Goal: Task Accomplishment & Management: Complete application form

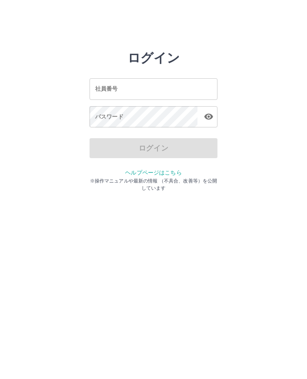
click at [116, 87] on div "社員番号 社員番号" at bounding box center [154, 88] width 128 height 21
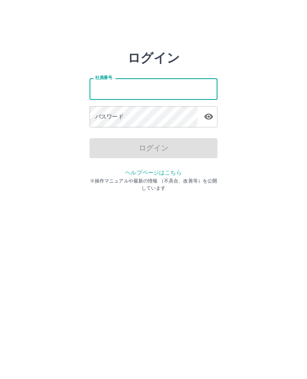
type input "*******"
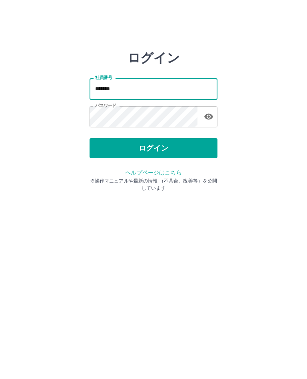
click at [153, 150] on button "ログイン" at bounding box center [154, 148] width 128 height 20
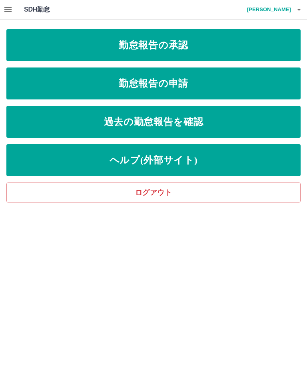
click at [189, 82] on link "勤怠報告の申請" at bounding box center [153, 84] width 294 height 32
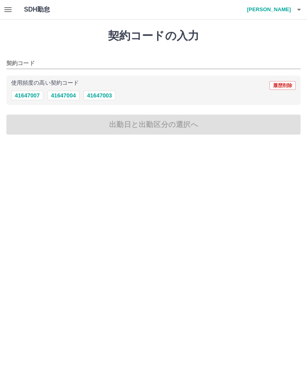
click at [99, 98] on button "41647003" at bounding box center [100, 96] width 32 height 10
type input "********"
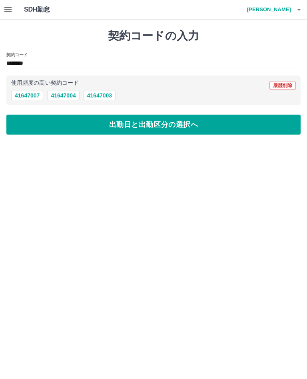
click at [191, 123] on button "出勤日と出勤区分の選択へ" at bounding box center [153, 125] width 294 height 20
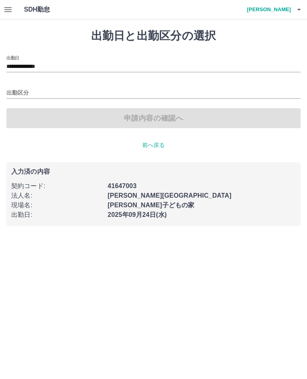
click at [48, 67] on input "**********" at bounding box center [153, 67] width 294 height 10
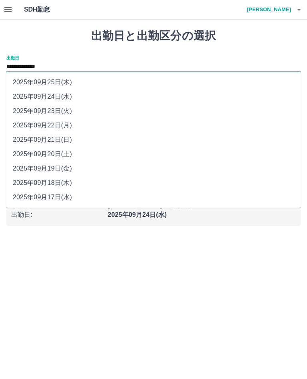
click at [68, 182] on li "2025年09月18日(木)" at bounding box center [153, 183] width 294 height 14
type input "**********"
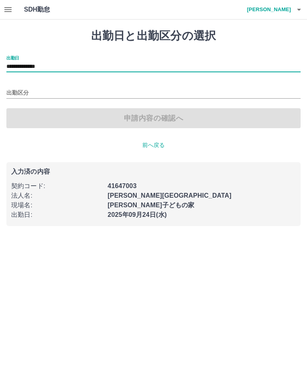
click at [20, 91] on input "出勤区分" at bounding box center [153, 93] width 294 height 10
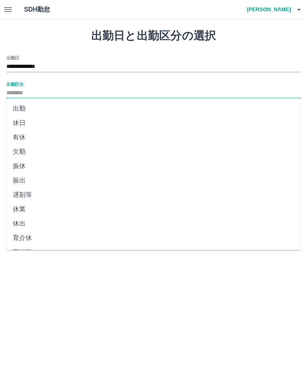
click at [19, 111] on li "出勤" at bounding box center [153, 109] width 294 height 14
type input "**"
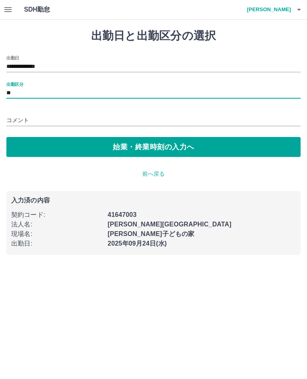
click at [191, 147] on button "始業・終業時刻の入力へ" at bounding box center [153, 147] width 294 height 20
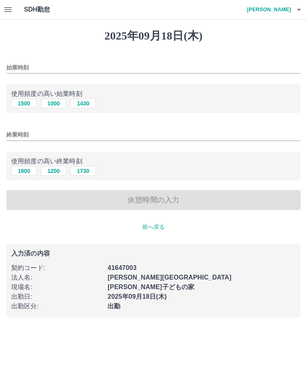
click at [18, 67] on input "始業時刻" at bounding box center [153, 68] width 294 height 12
type input "****"
click at [16, 134] on input "終業時刻" at bounding box center [153, 135] width 294 height 12
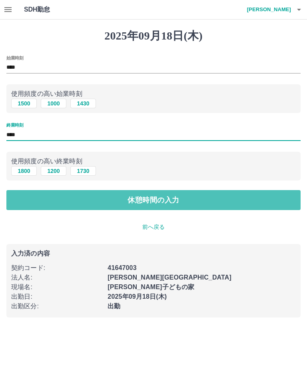
type input "****"
click at [158, 200] on button "休憩時間の入力" at bounding box center [153, 200] width 294 height 20
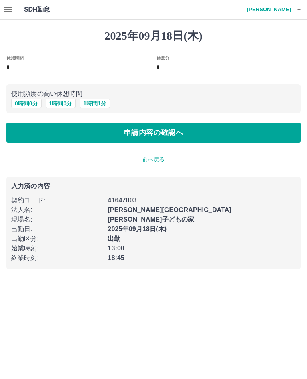
click at [172, 136] on button "申請内容の確認へ" at bounding box center [153, 133] width 294 height 20
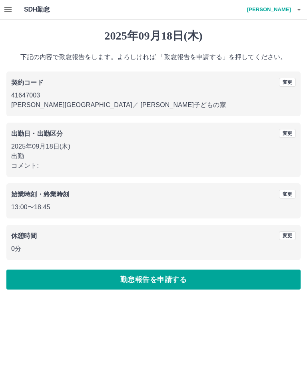
click at [170, 283] on button "勤怠報告を申請する" at bounding box center [153, 280] width 294 height 20
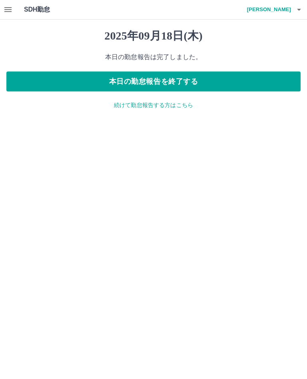
click at [163, 104] on p "続けて勤怠報告する方はこちら" at bounding box center [153, 105] width 294 height 8
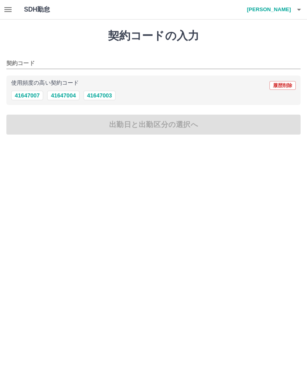
click at [102, 94] on button "41647003" at bounding box center [100, 96] width 32 height 10
type input "********"
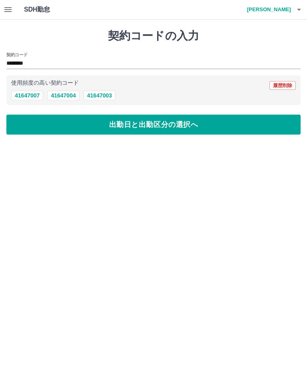
click at [195, 125] on button "出勤日と出勤区分の選択へ" at bounding box center [153, 125] width 294 height 20
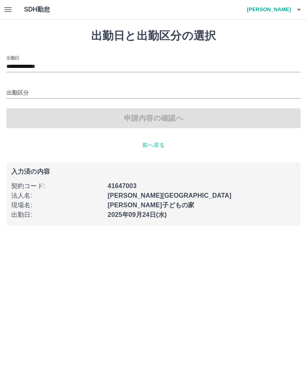
click at [42, 65] on input "**********" at bounding box center [153, 67] width 294 height 10
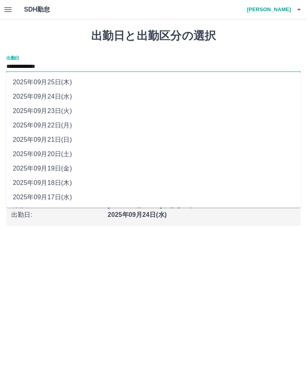
click at [66, 127] on li "2025年09月22日(月)" at bounding box center [153, 125] width 294 height 14
type input "**********"
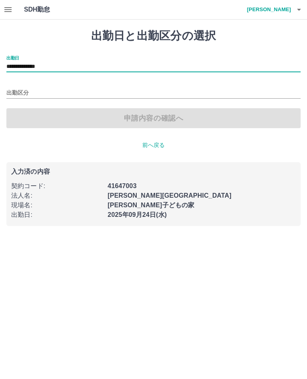
click at [18, 90] on input "出勤区分" at bounding box center [153, 93] width 294 height 10
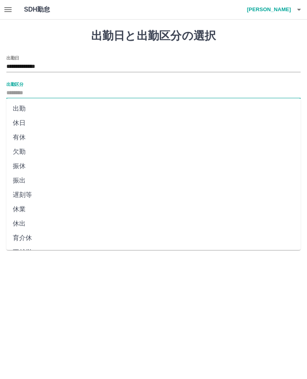
click at [18, 110] on li "出勤" at bounding box center [153, 109] width 294 height 14
type input "**"
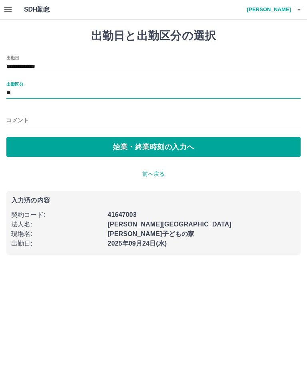
click at [22, 121] on input "コメント" at bounding box center [153, 121] width 294 height 12
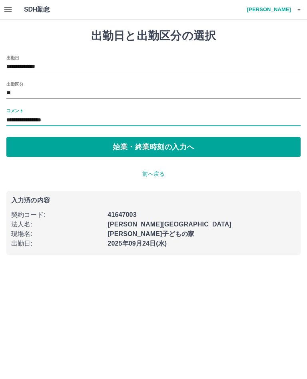
click at [99, 121] on input "**********" at bounding box center [153, 121] width 294 height 12
type input "**********"
click at [184, 146] on button "始業・終業時刻の入力へ" at bounding box center [153, 147] width 294 height 20
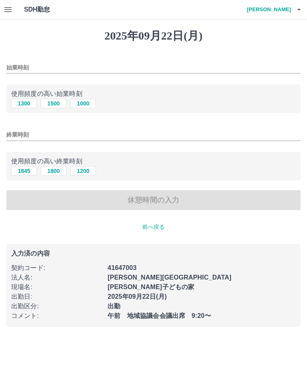
click at [21, 63] on input "始業時刻" at bounding box center [153, 68] width 294 height 12
type input "***"
click at [19, 133] on input "終業時刻" at bounding box center [153, 135] width 294 height 12
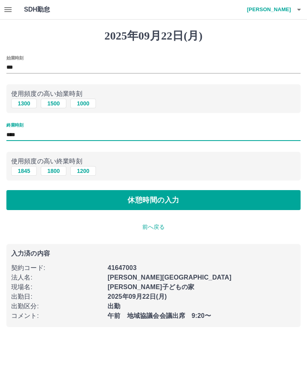
type input "****"
click at [181, 200] on button "休憩時間の入力" at bounding box center [153, 200] width 294 height 20
type input "****"
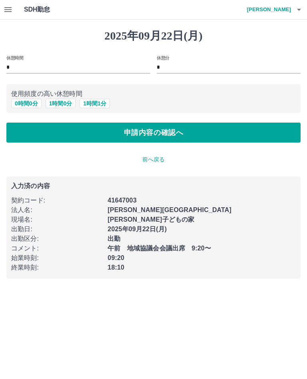
click at [61, 104] on button "1 時間 0 分" at bounding box center [61, 104] width 30 height 10
type input "*"
click at [166, 133] on button "申請内容の確認へ" at bounding box center [153, 133] width 294 height 20
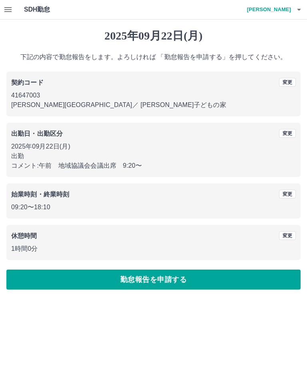
click at [173, 278] on button "勤怠報告を申請する" at bounding box center [153, 280] width 294 height 20
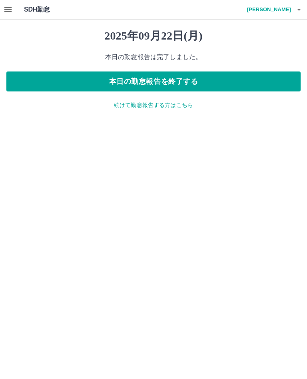
click at [167, 102] on p "続けて勤怠報告する方はこちら" at bounding box center [153, 105] width 294 height 8
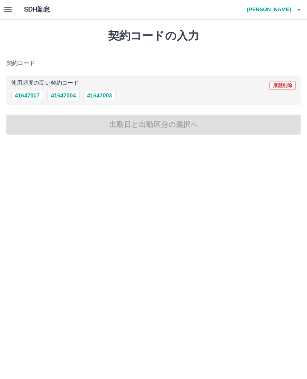
click at [34, 93] on button "41647007" at bounding box center [27, 96] width 32 height 10
type input "********"
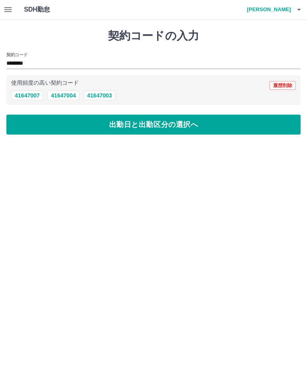
click at [183, 126] on button "出勤日と出勤区分の選択へ" at bounding box center [153, 125] width 294 height 20
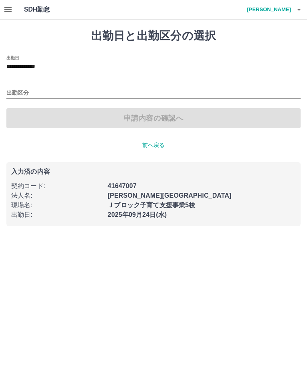
click at [19, 91] on input "出勤区分" at bounding box center [153, 93] width 294 height 10
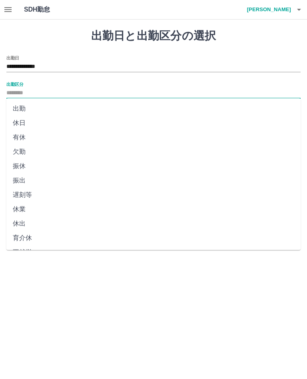
click at [25, 108] on li "出勤" at bounding box center [153, 109] width 294 height 14
type input "**"
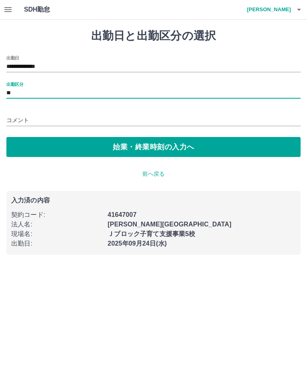
click at [196, 147] on button "始業・終業時刻の入力へ" at bounding box center [153, 147] width 294 height 20
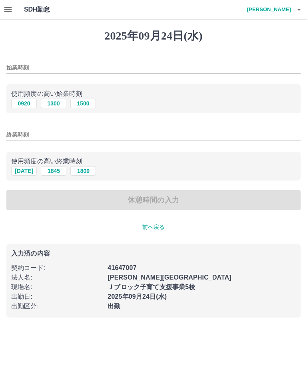
click at [21, 69] on input "始業時刻" at bounding box center [153, 68] width 294 height 12
type input "****"
click at [18, 130] on input "終業時刻" at bounding box center [153, 135] width 294 height 12
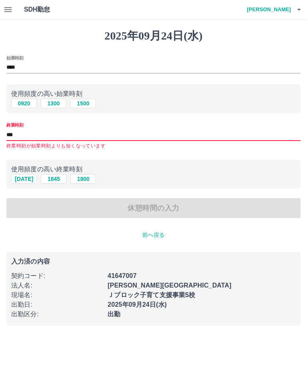
type input "****"
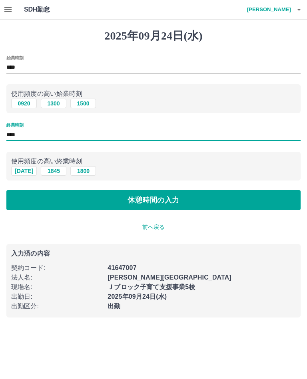
click at [162, 198] on button "休憩時間の入力" at bounding box center [153, 200] width 294 height 20
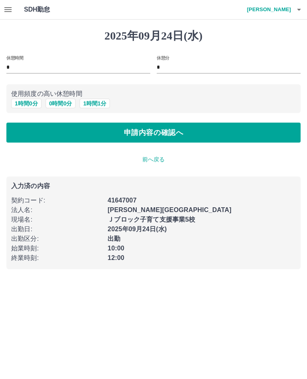
click at [183, 133] on button "申請内容の確認へ" at bounding box center [153, 133] width 294 height 20
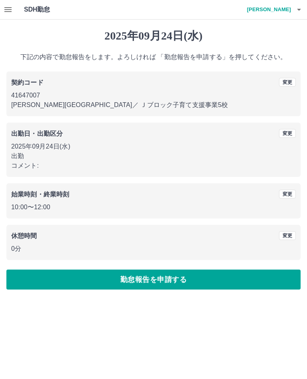
click at [173, 285] on button "勤怠報告を申請する" at bounding box center [153, 280] width 294 height 20
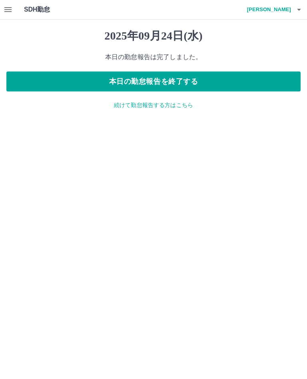
click at [6, 8] on icon "button" at bounding box center [8, 10] width 10 height 10
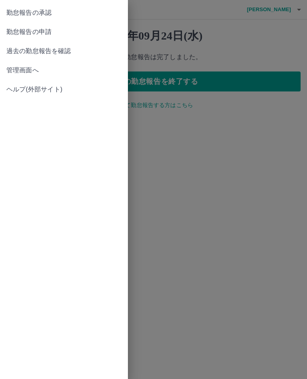
click at [44, 9] on span "勤怠報告の承認" at bounding box center [63, 13] width 115 height 10
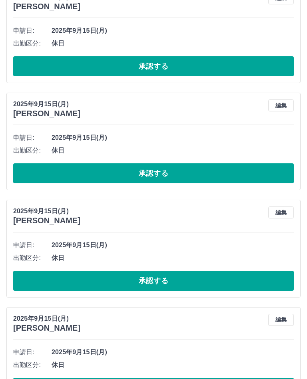
scroll to position [4559, 0]
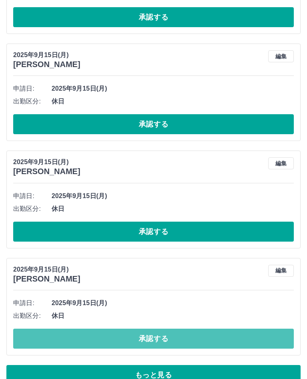
click at [163, 336] on button "承認する" at bounding box center [153, 339] width 281 height 20
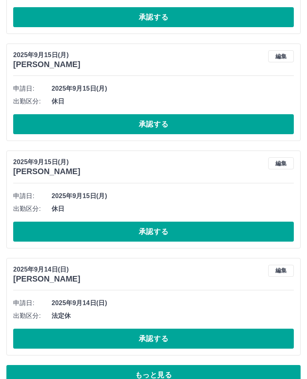
click at [166, 335] on button "承認する" at bounding box center [153, 339] width 281 height 20
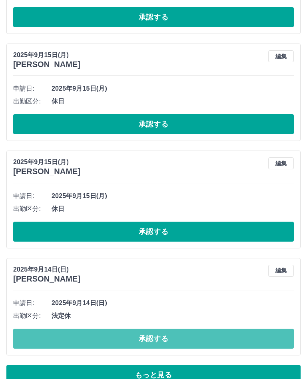
click at [163, 337] on button "承認する" at bounding box center [153, 339] width 281 height 20
click at [157, 338] on button "承認する" at bounding box center [153, 339] width 281 height 20
click at [155, 339] on button "承認する" at bounding box center [153, 339] width 281 height 20
click at [162, 339] on button "承認する" at bounding box center [153, 339] width 281 height 20
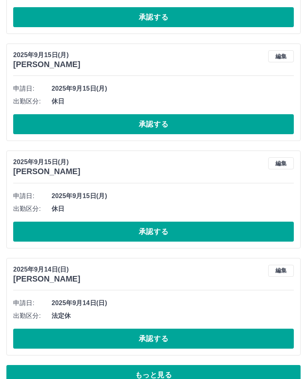
click at [182, 337] on button "承認する" at bounding box center [153, 339] width 281 height 20
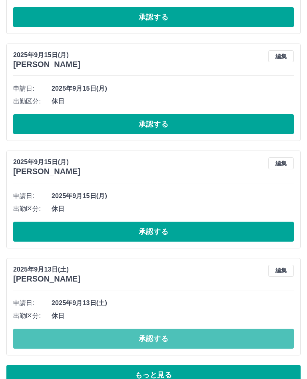
click at [172, 337] on button "承認する" at bounding box center [153, 339] width 281 height 20
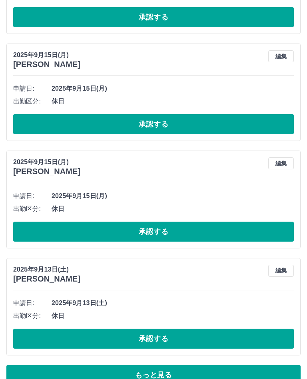
click at [161, 339] on button "承認する" at bounding box center [153, 339] width 281 height 20
click at [167, 335] on button "承認する" at bounding box center [153, 339] width 281 height 20
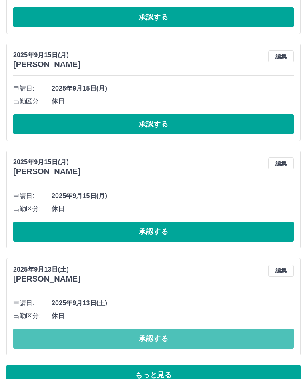
click at [173, 337] on button "承認する" at bounding box center [153, 339] width 281 height 20
click at [170, 337] on button "承認する" at bounding box center [153, 339] width 281 height 20
click at [167, 335] on button "承認する" at bounding box center [153, 339] width 281 height 20
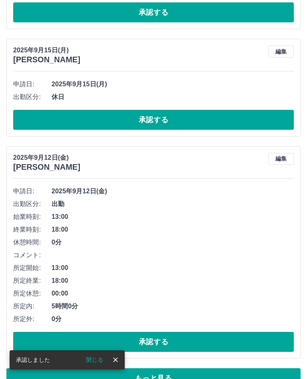
scroll to position [4674, 0]
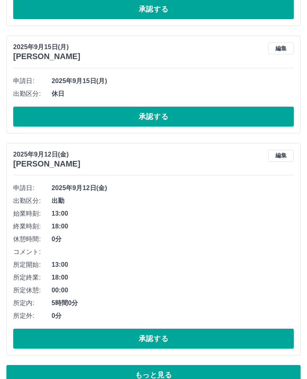
click at [151, 337] on button "承認する" at bounding box center [153, 339] width 281 height 20
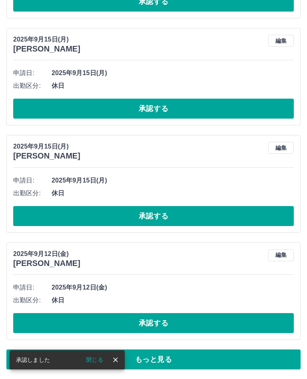
scroll to position [4559, 0]
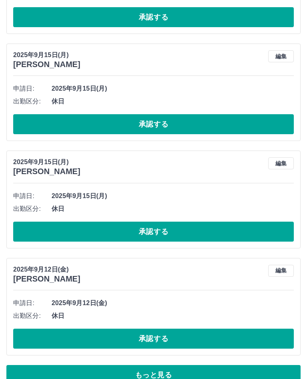
click at [162, 338] on button "承認する" at bounding box center [153, 339] width 281 height 20
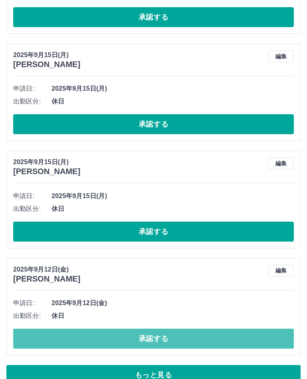
click at [164, 337] on button "承認する" at bounding box center [153, 339] width 281 height 20
click at [159, 337] on button "承認する" at bounding box center [153, 339] width 281 height 20
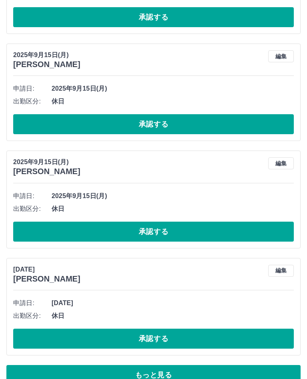
click at [165, 337] on button "承認する" at bounding box center [153, 339] width 281 height 20
click at [172, 335] on button "承認する" at bounding box center [153, 339] width 281 height 20
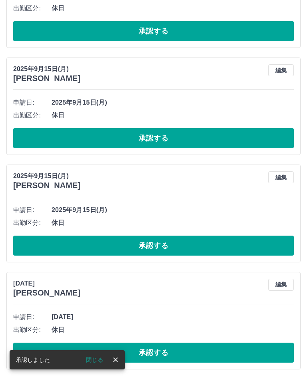
scroll to position [4529, 0]
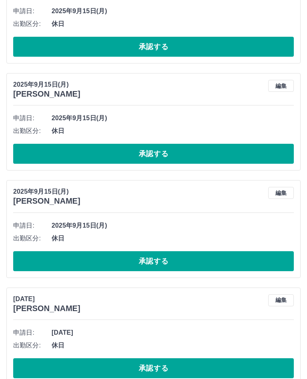
click at [171, 368] on button "承認する" at bounding box center [153, 368] width 281 height 20
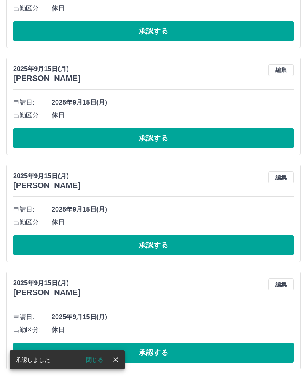
scroll to position [4422, 0]
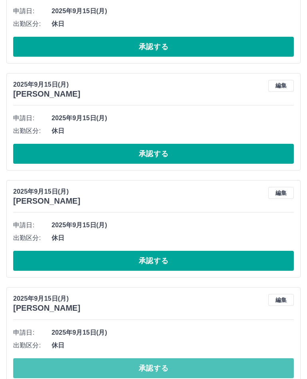
click at [172, 365] on button "承認する" at bounding box center [153, 368] width 281 height 20
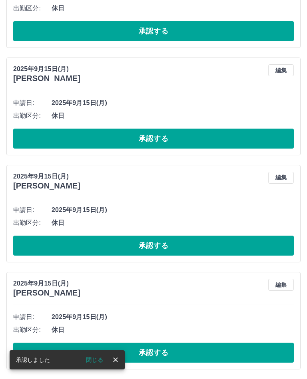
scroll to position [4315, 0]
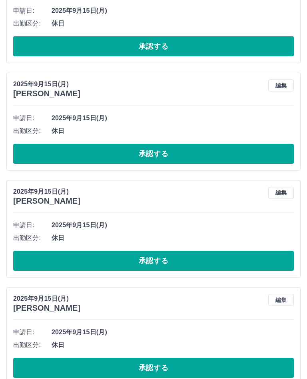
click at [166, 366] on button "承認する" at bounding box center [153, 368] width 281 height 20
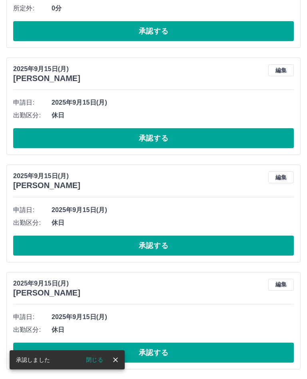
scroll to position [4208, 0]
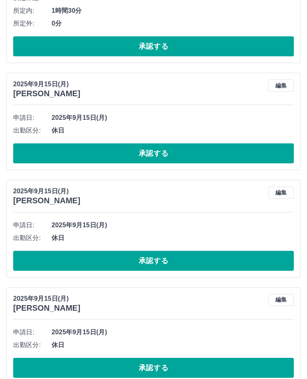
click at [159, 368] on button "承認する" at bounding box center [153, 368] width 281 height 20
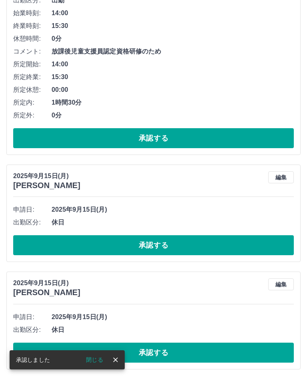
scroll to position [4101, 0]
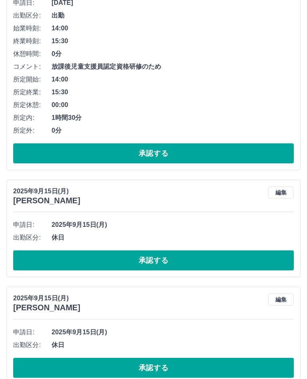
click at [173, 366] on button "承認する" at bounding box center [153, 368] width 281 height 20
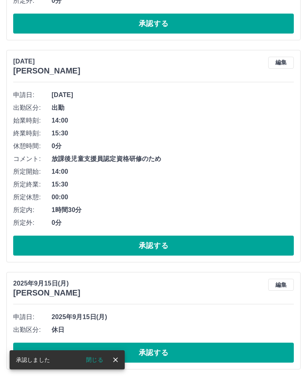
scroll to position [3993, 0]
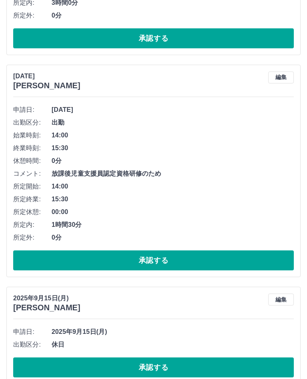
click at [162, 368] on button "承認する" at bounding box center [153, 368] width 281 height 20
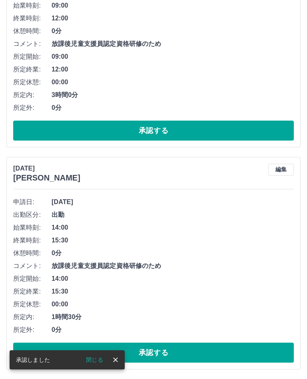
scroll to position [3886, 0]
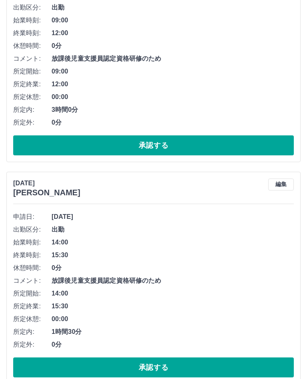
click at [160, 366] on button "承認する" at bounding box center [153, 368] width 281 height 20
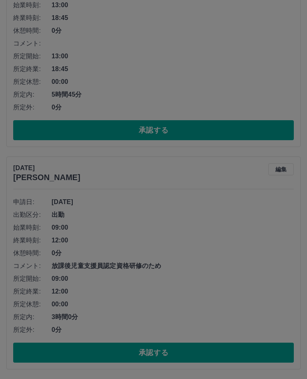
scroll to position [3664, 0]
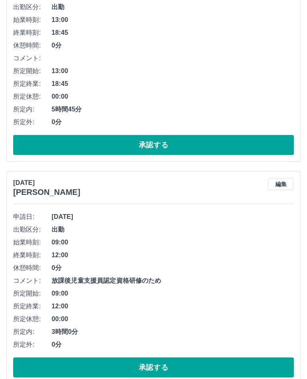
click at [162, 367] on button "承認する" at bounding box center [153, 368] width 281 height 20
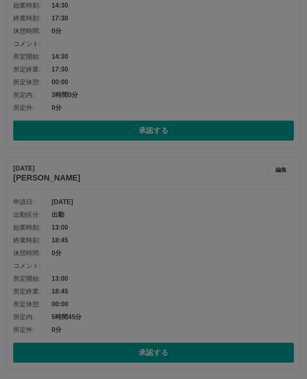
scroll to position [3442, 0]
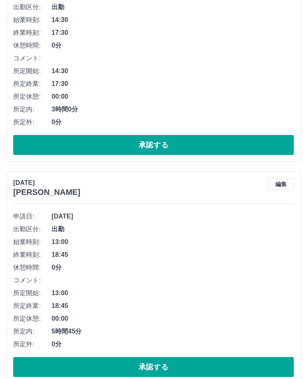
click at [158, 364] on button "承認する" at bounding box center [153, 367] width 281 height 20
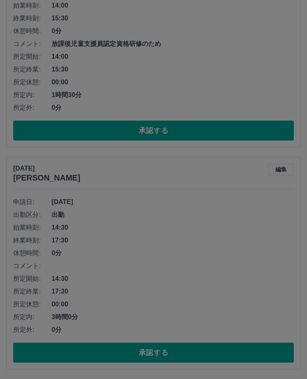
scroll to position [3220, 0]
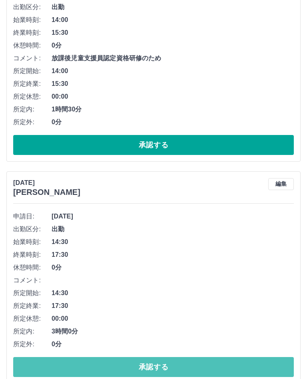
click at [165, 366] on button "承認する" at bounding box center [153, 367] width 281 height 20
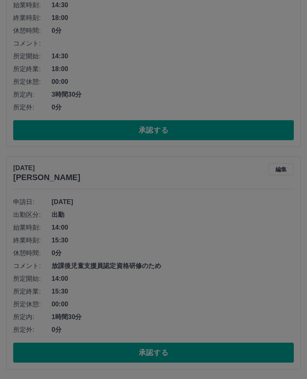
scroll to position [2997, 0]
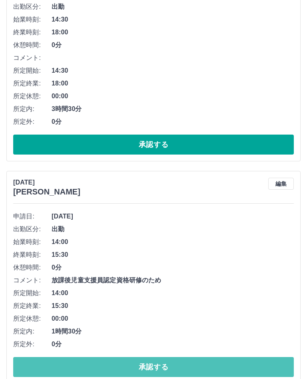
click at [155, 366] on button "承認する" at bounding box center [153, 367] width 281 height 20
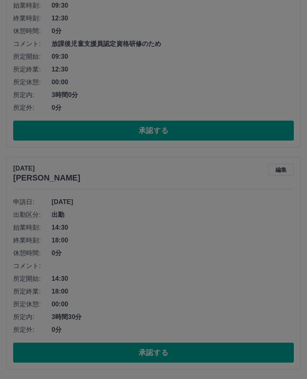
scroll to position [2775, 0]
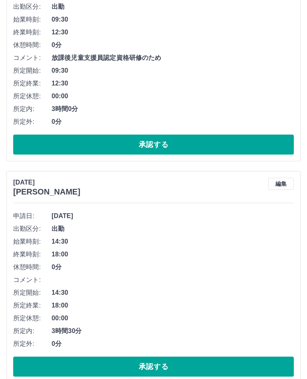
click at [161, 366] on button "承認する" at bounding box center [153, 367] width 281 height 20
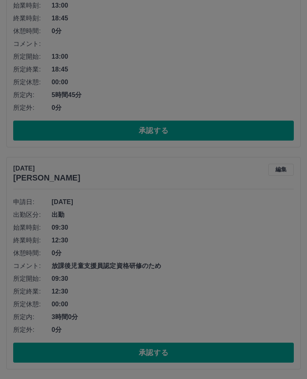
scroll to position [2553, 0]
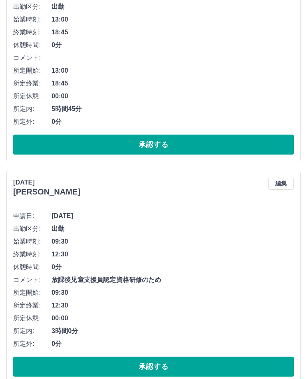
click at [159, 366] on button "承認する" at bounding box center [153, 367] width 281 height 20
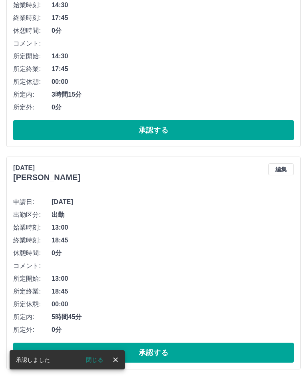
scroll to position [2331, 0]
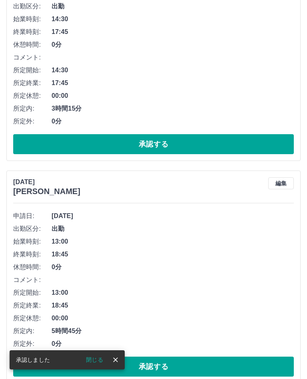
click at [162, 365] on button "承認する" at bounding box center [153, 367] width 281 height 20
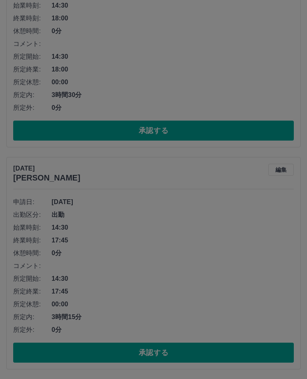
scroll to position [2109, 0]
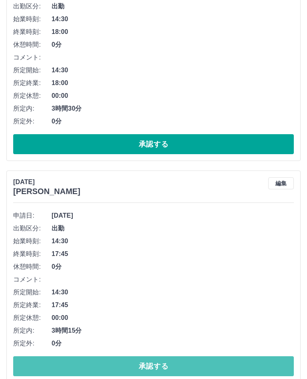
click at [157, 367] on button "承認する" at bounding box center [153, 366] width 281 height 20
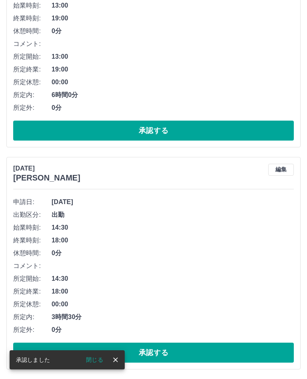
scroll to position [1886, 0]
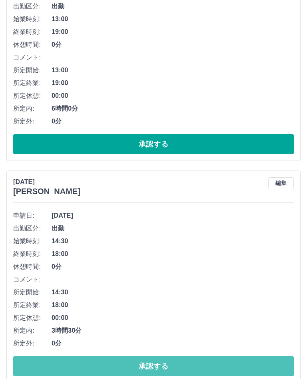
click at [165, 365] on button "承認する" at bounding box center [153, 366] width 281 height 20
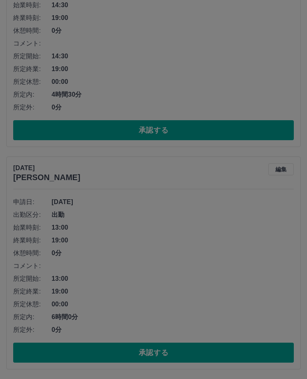
scroll to position [1664, 0]
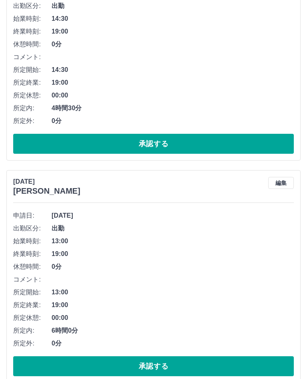
click at [162, 366] on button "承認する" at bounding box center [153, 366] width 281 height 20
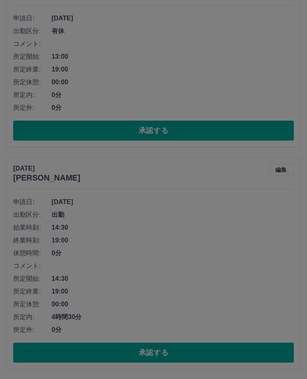
scroll to position [1442, 0]
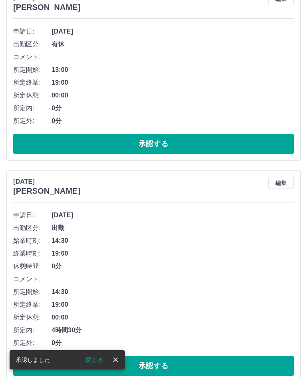
click at [164, 363] on button "承認する" at bounding box center [153, 366] width 281 height 20
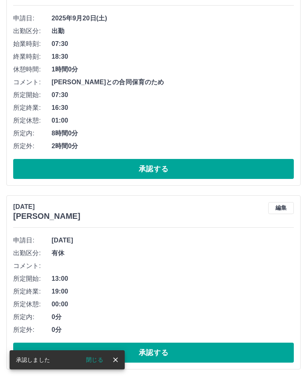
scroll to position [1220, 0]
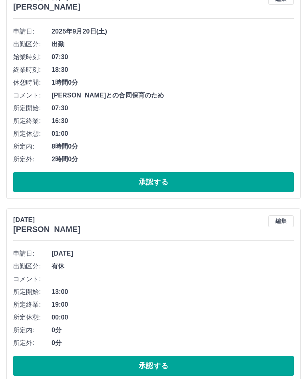
click at [161, 364] on button "承認する" at bounding box center [153, 366] width 281 height 20
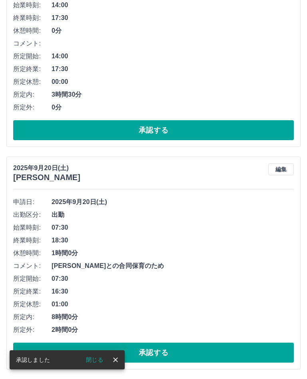
scroll to position [1036, 0]
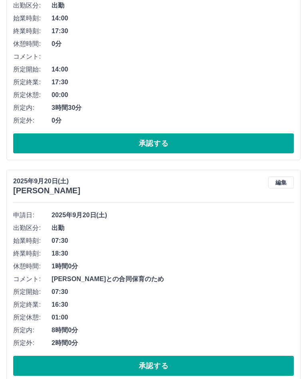
click at [153, 366] on button "承認する" at bounding box center [153, 366] width 281 height 20
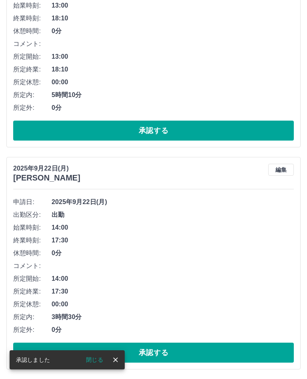
scroll to position [814, 0]
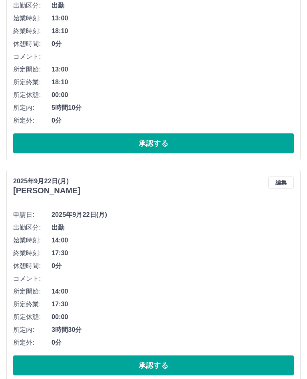
click at [158, 364] on button "承認する" at bounding box center [153, 366] width 281 height 20
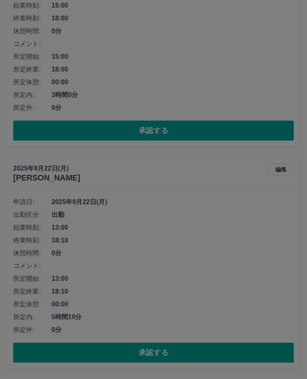
scroll to position [591, 0]
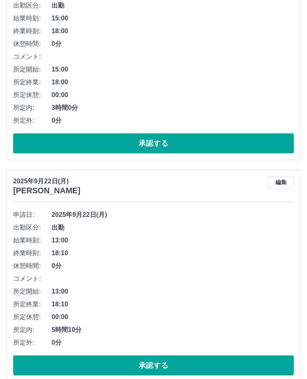
click at [156, 368] on button "承認する" at bounding box center [153, 366] width 281 height 20
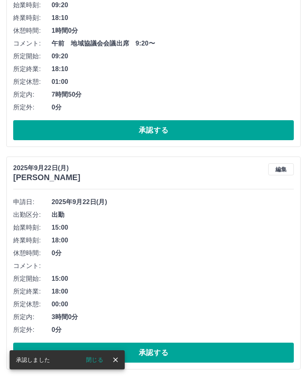
scroll to position [369, 0]
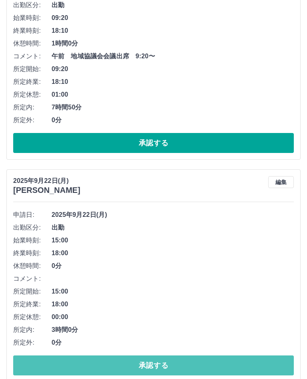
click at [166, 365] on button "承認する" at bounding box center [153, 366] width 281 height 20
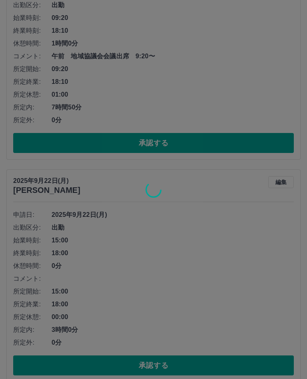
scroll to position [147, 0]
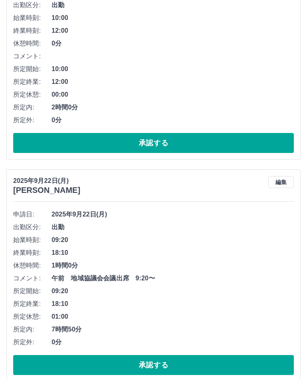
click at [158, 364] on button "承認する" at bounding box center [153, 365] width 281 height 20
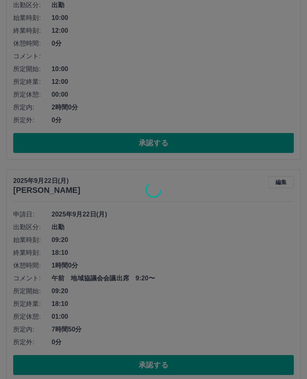
scroll to position [0, 0]
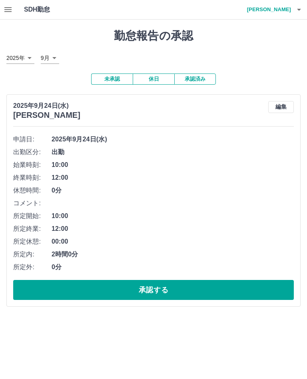
click at [299, 6] on icon "button" at bounding box center [299, 10] width 10 height 10
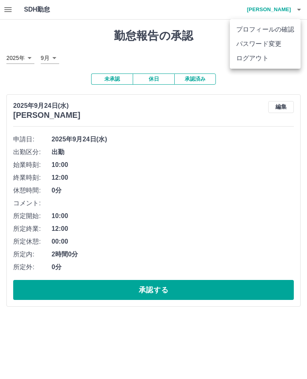
click at [273, 60] on li "ログアウト" at bounding box center [265, 58] width 71 height 14
